Goal: Find specific page/section: Find specific page/section

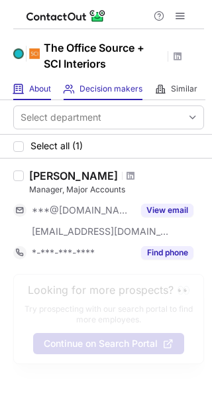
click at [25, 89] on div "About About Company" at bounding box center [32, 89] width 38 height 22
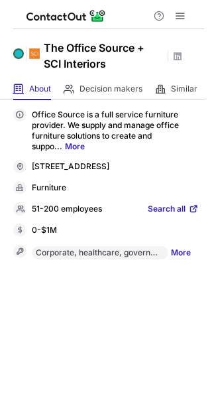
click at [152, 211] on div "51-200 employees Search all" at bounding box center [106, 208] width 186 height 13
click at [159, 215] on span "Search all" at bounding box center [167, 210] width 38 height 12
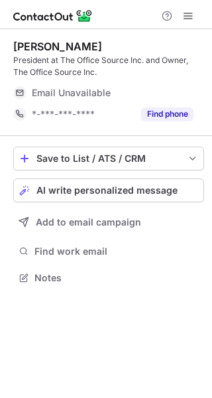
scroll to position [268, 212]
